Goal: Task Accomplishment & Management: Manage account settings

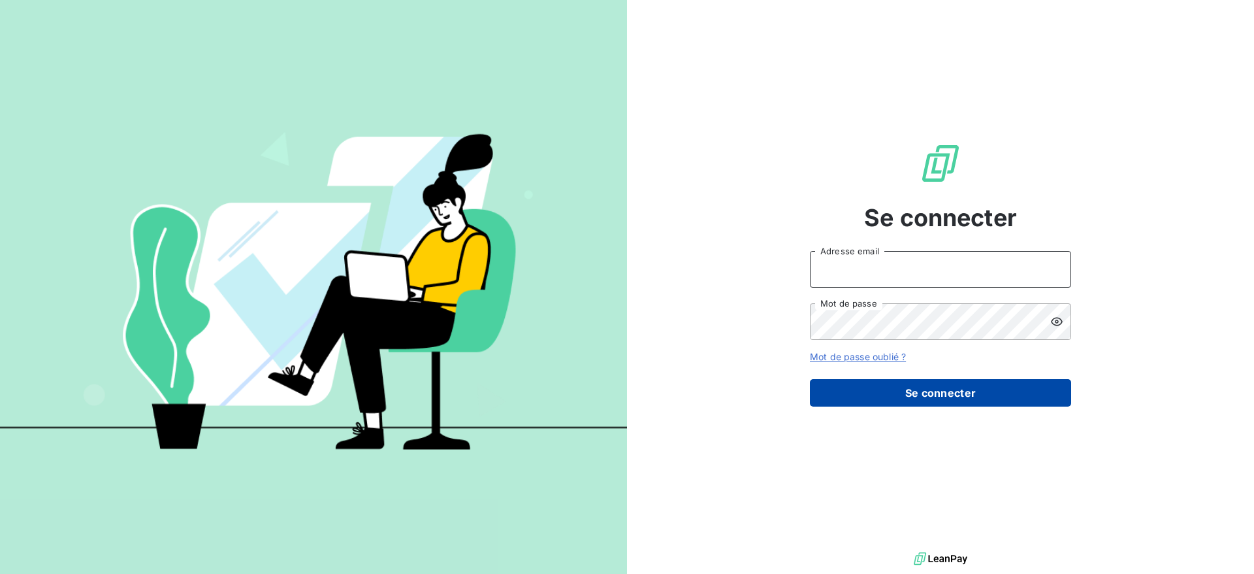
type input "[PERSON_NAME][EMAIL_ADDRESS][PERSON_NAME][DOMAIN_NAME]"
click at [921, 389] on button "Se connecter" at bounding box center [940, 392] width 261 height 27
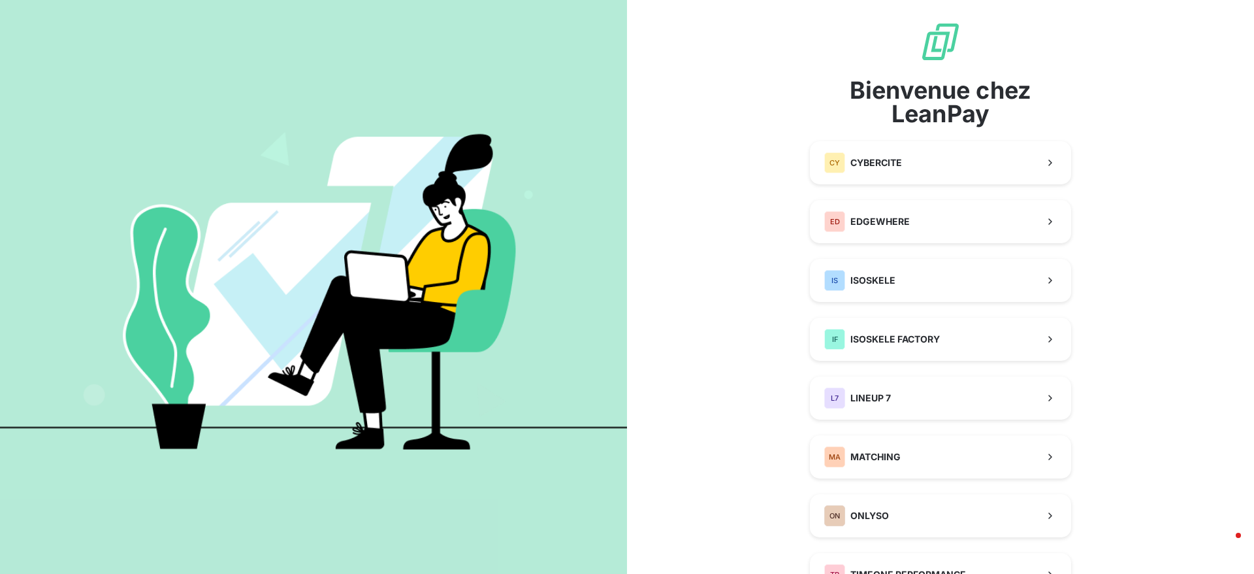
click at [895, 302] on div "Bienvenue chez LeanPay CY CYBERCITE ED EDGEWHERE IS ISOSKELE IF ISOSKELE FACTOR…" at bounding box center [940, 337] width 261 height 632
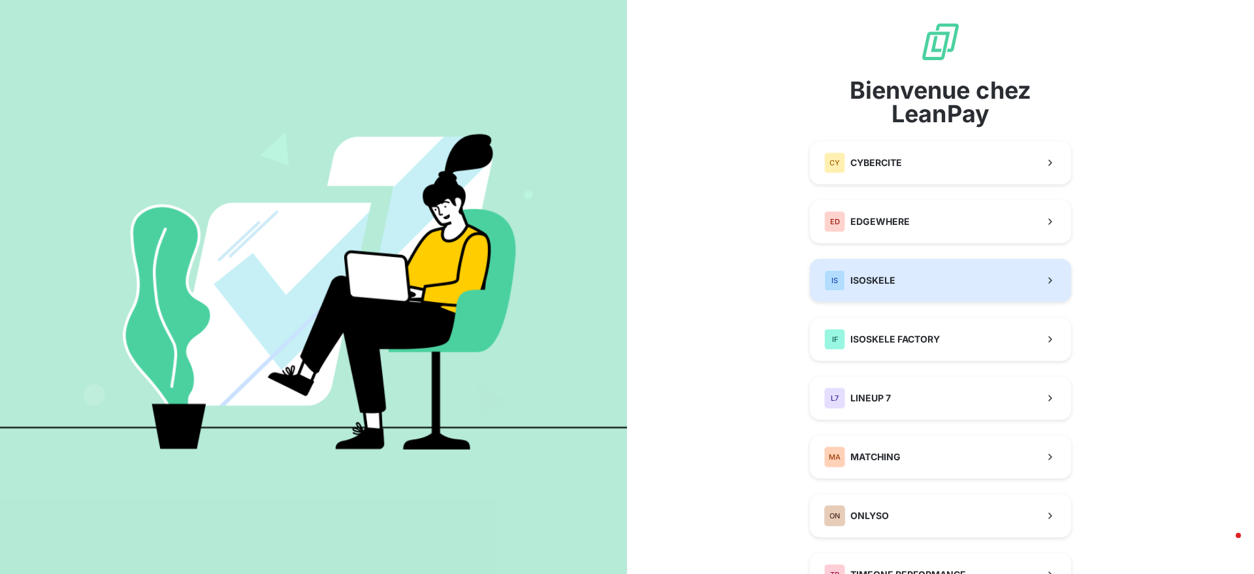
click at [898, 287] on button "IS ISOSKELE" at bounding box center [940, 280] width 261 height 43
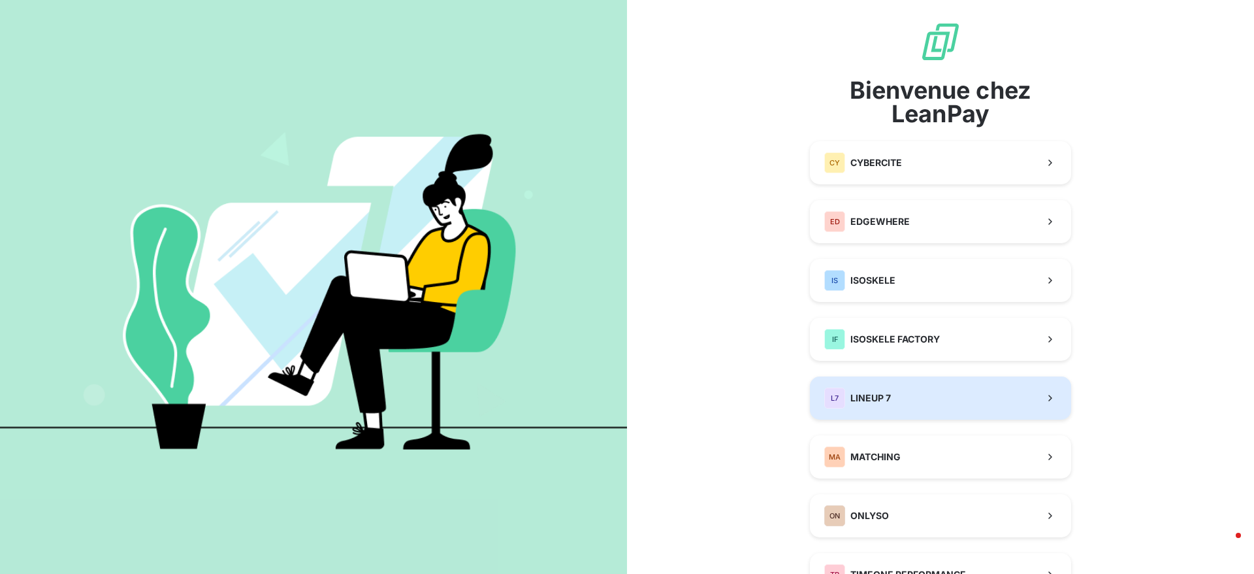
click at [911, 393] on button "L7 LINEUP 7" at bounding box center [940, 397] width 261 height 43
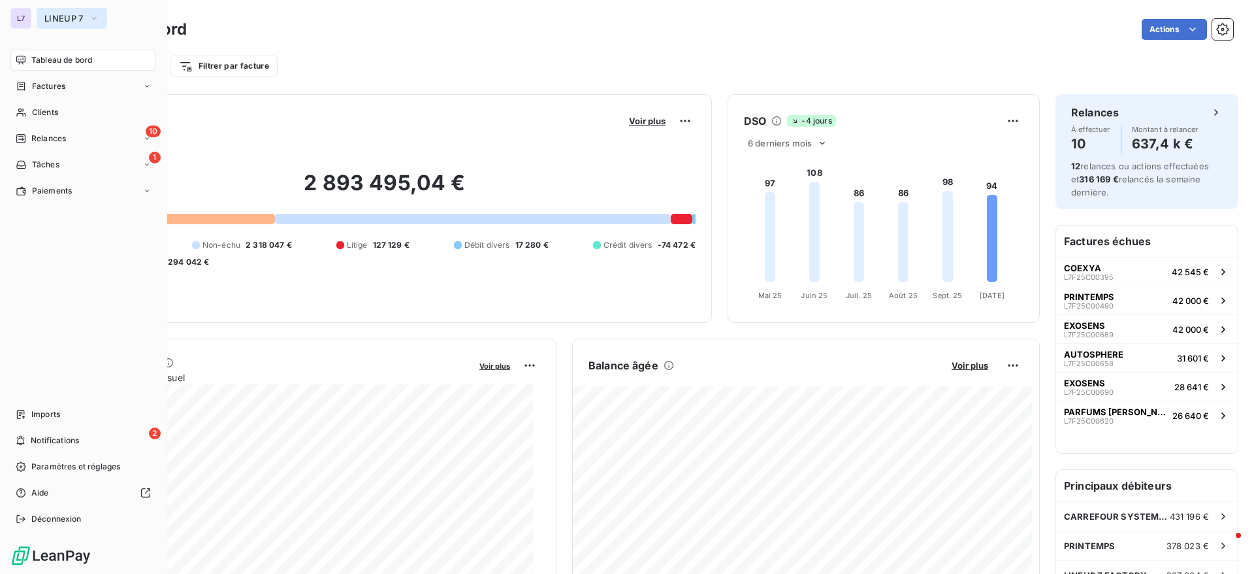
click at [73, 22] on span "LINEUP 7" at bounding box center [63, 18] width 39 height 10
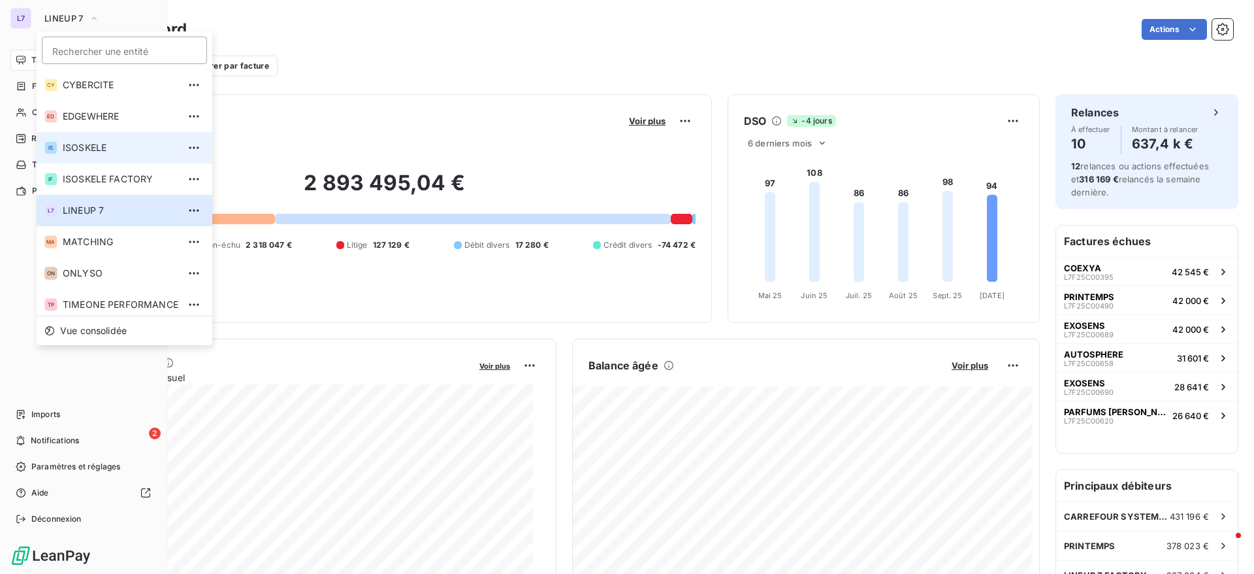
click at [75, 152] on span "ISOSKELE" at bounding box center [121, 147] width 116 height 13
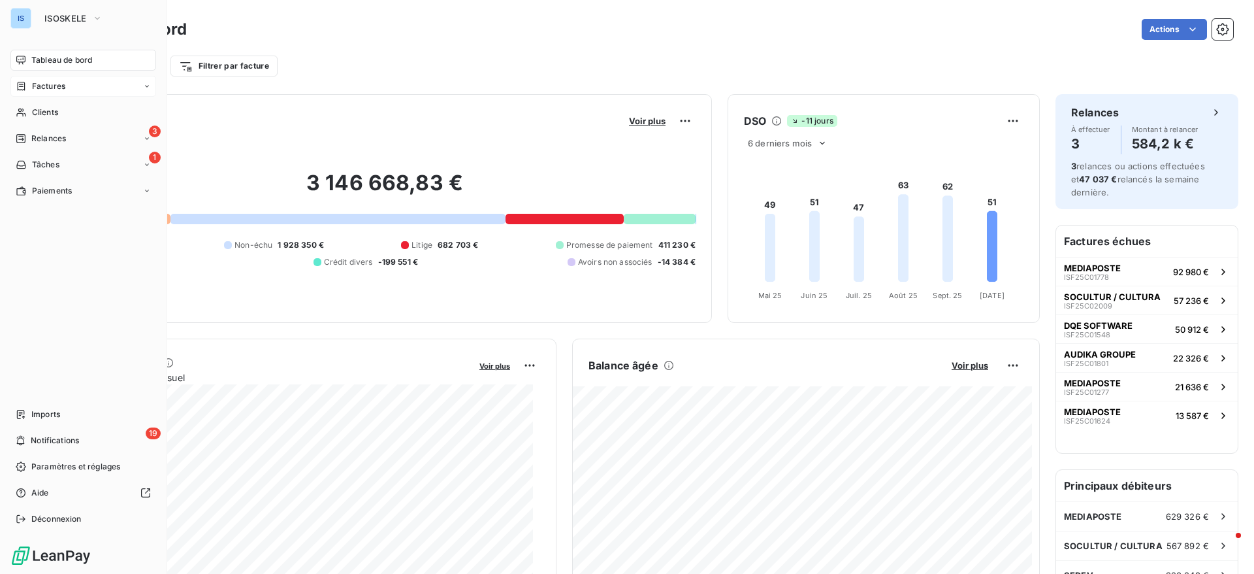
click at [55, 82] on span "Factures" at bounding box center [48, 86] width 33 height 12
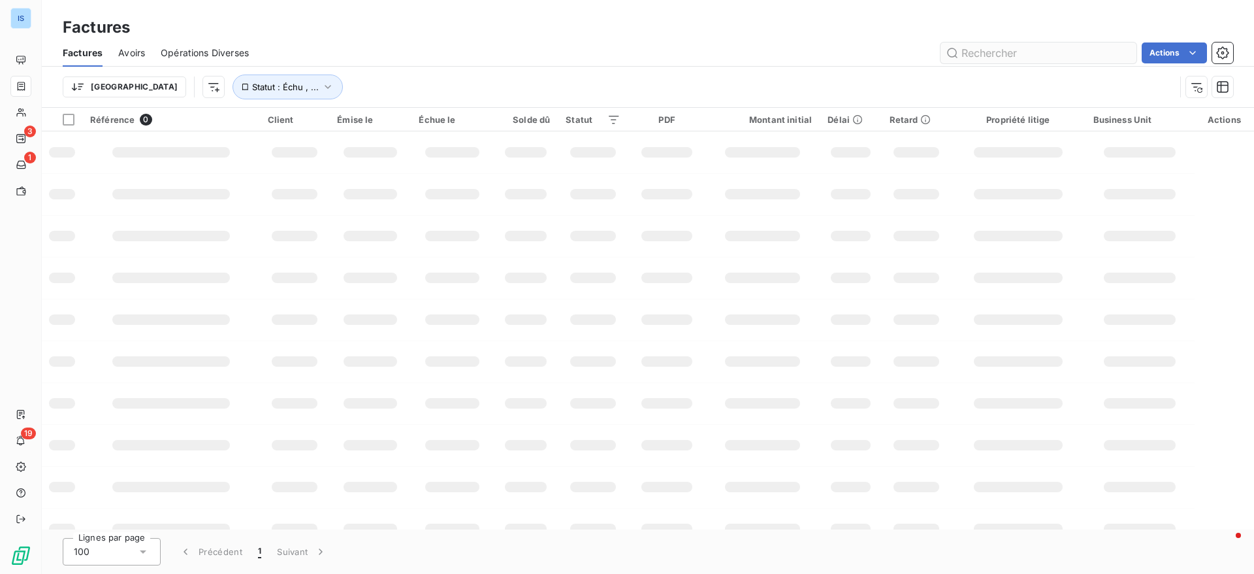
click at [1020, 61] on input "text" at bounding box center [1039, 52] width 196 height 21
click at [981, 56] on input "ISF25C01899" at bounding box center [1039, 52] width 196 height 21
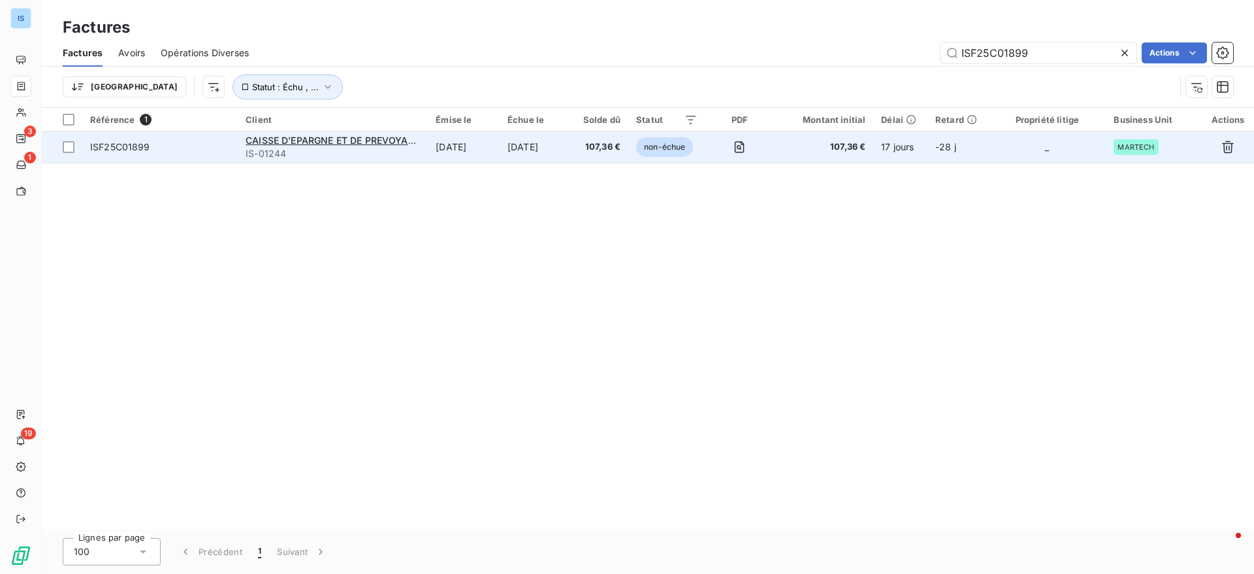
type input "ISF25C01899"
click at [172, 143] on span "ISF25C01899" at bounding box center [160, 146] width 140 height 13
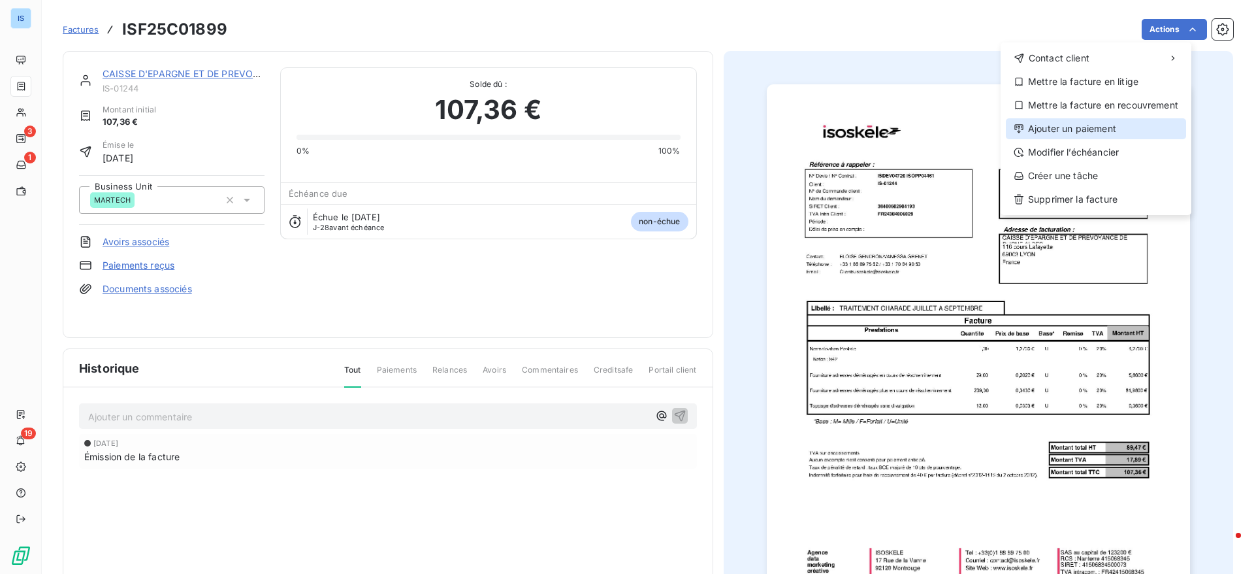
click at [1071, 126] on div "Ajouter un paiement" at bounding box center [1096, 128] width 180 height 21
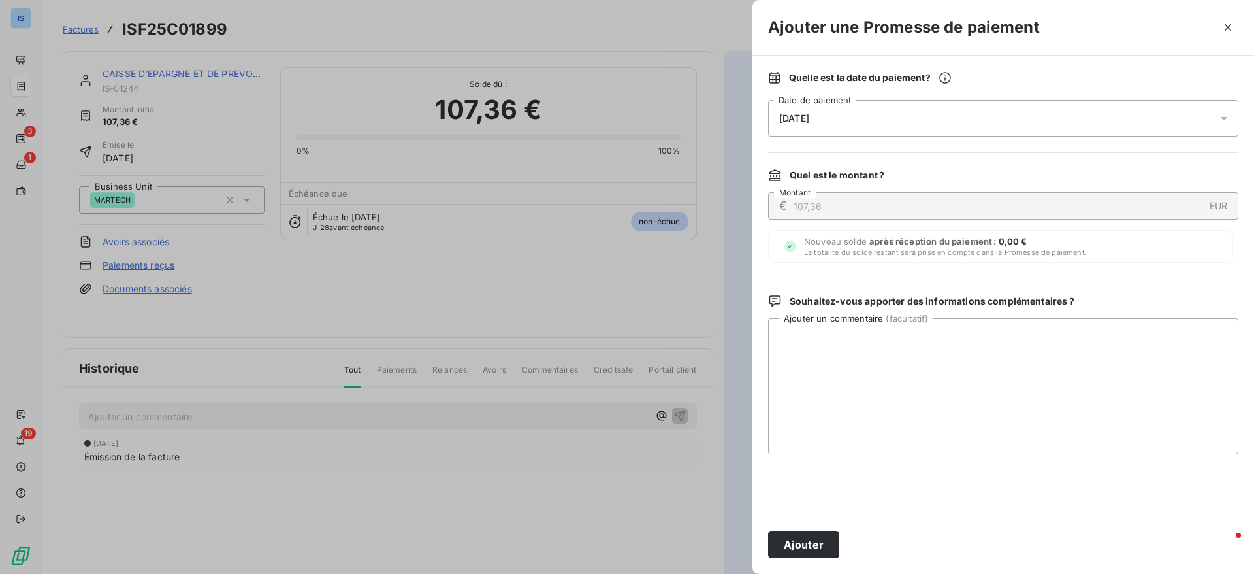
click at [915, 114] on div "[DATE]" at bounding box center [1003, 118] width 470 height 37
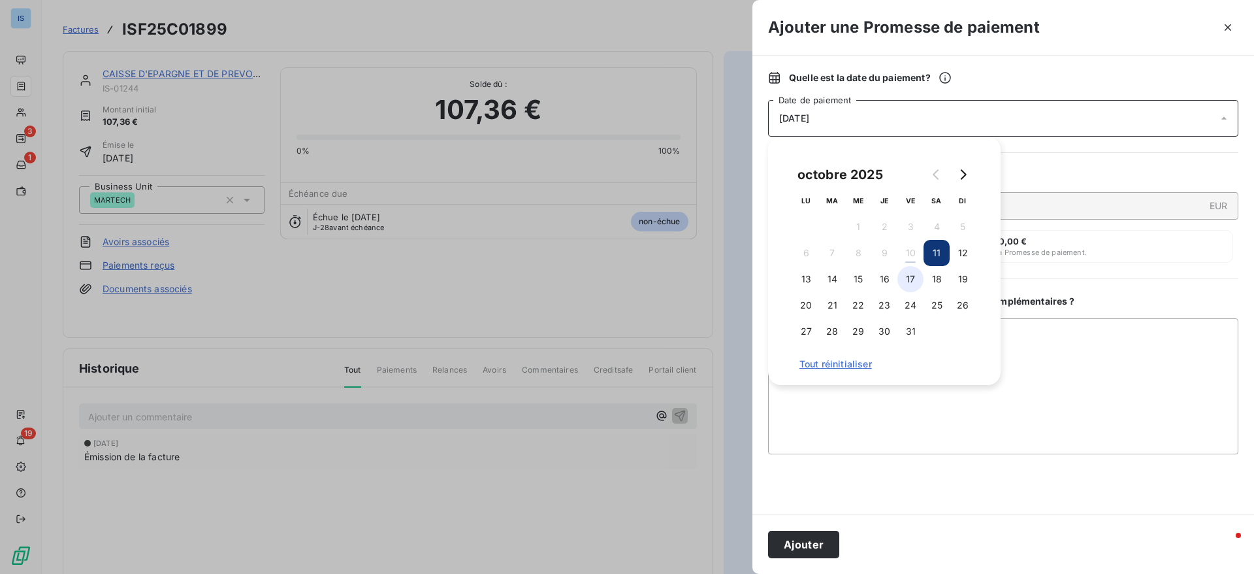
click at [912, 287] on button "17" at bounding box center [911, 279] width 26 height 26
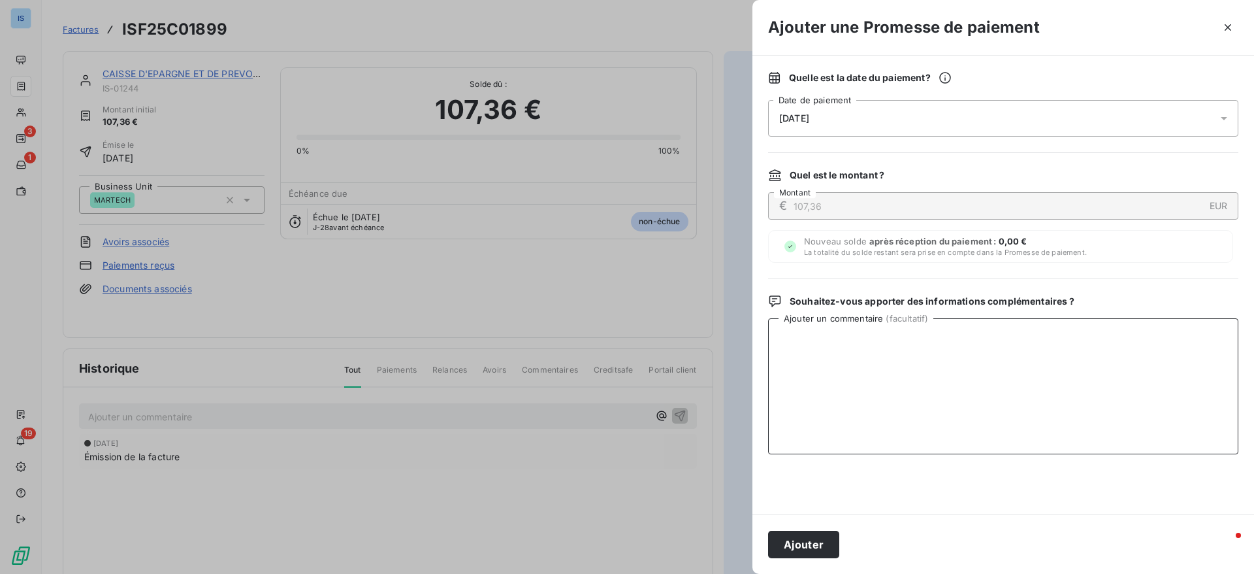
click at [981, 394] on textarea "Ajouter un commentaire ( facultatif )" at bounding box center [1003, 386] width 470 height 136
type textarea "avis de virement recu"
click at [821, 544] on button "Ajouter" at bounding box center [803, 543] width 71 height 27
